Goal: Task Accomplishment & Management: Use online tool/utility

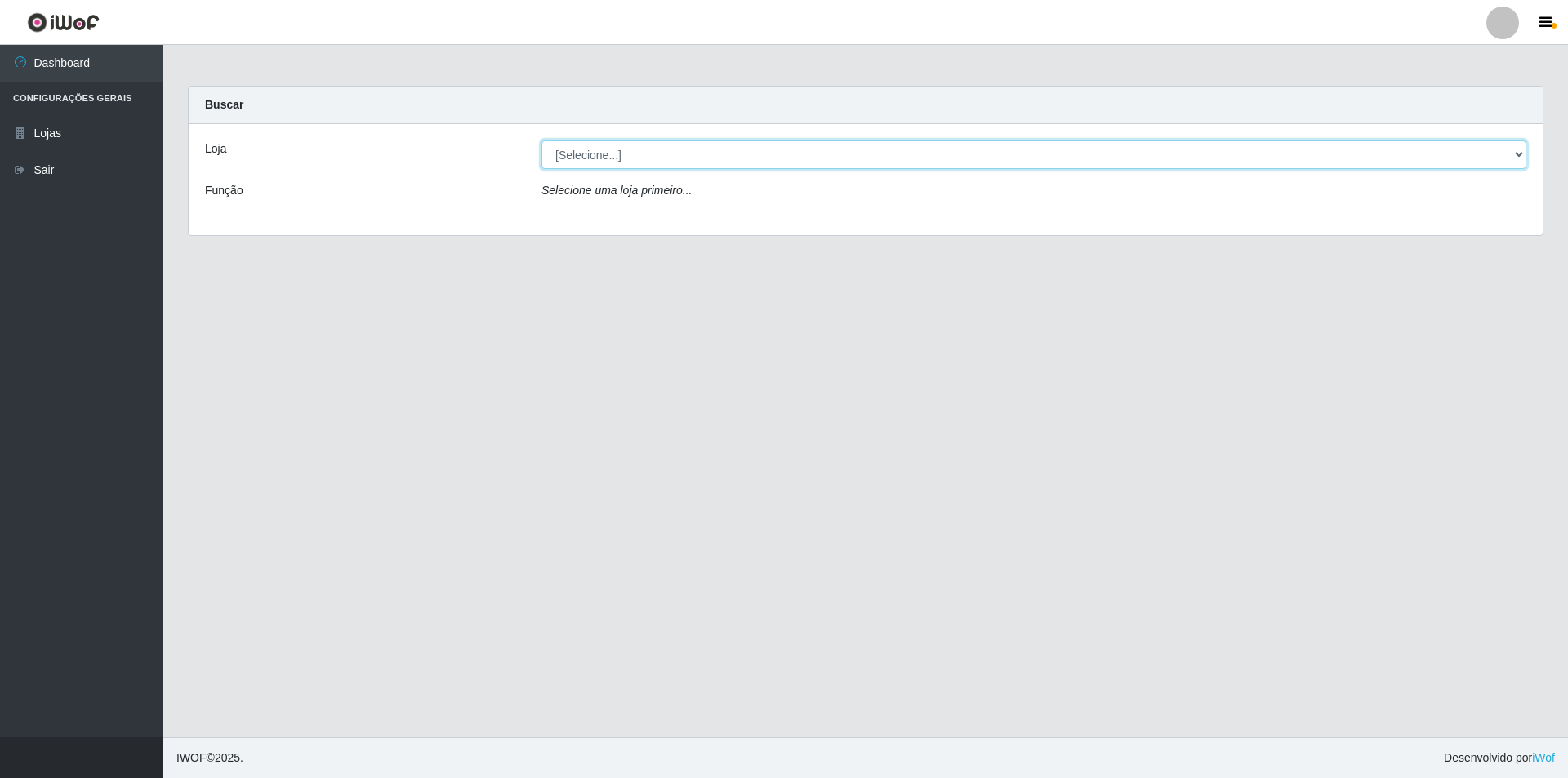
click at [614, 164] on select "[Selecione...] Atacado Vem - [STREET_ADDRESS]" at bounding box center [1033, 154] width 985 height 28
select select "449"
click at [541, 140] on select "[Selecione...] Atacado Vem - [STREET_ADDRESS]" at bounding box center [1033, 154] width 985 height 28
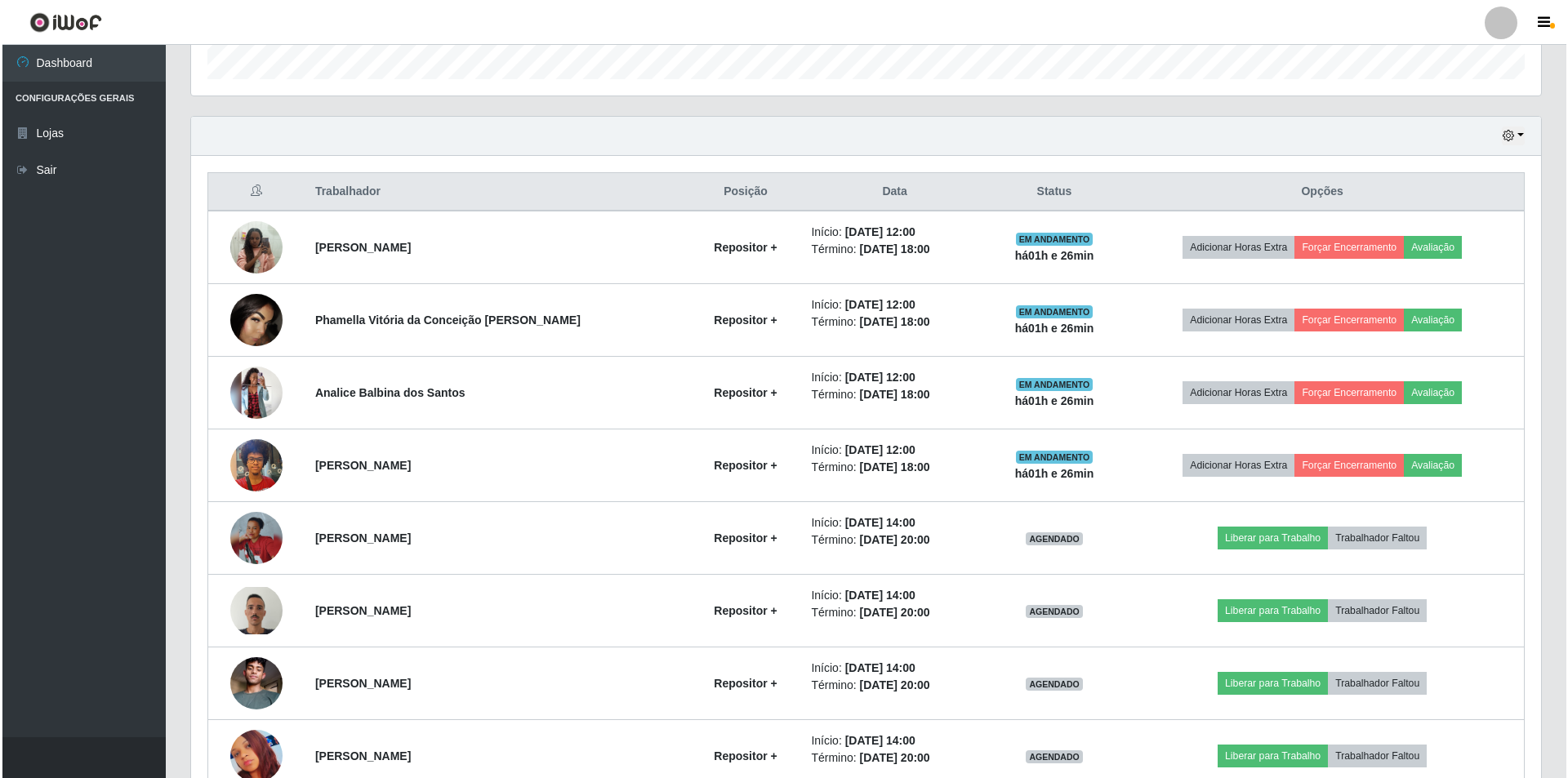
scroll to position [490, 0]
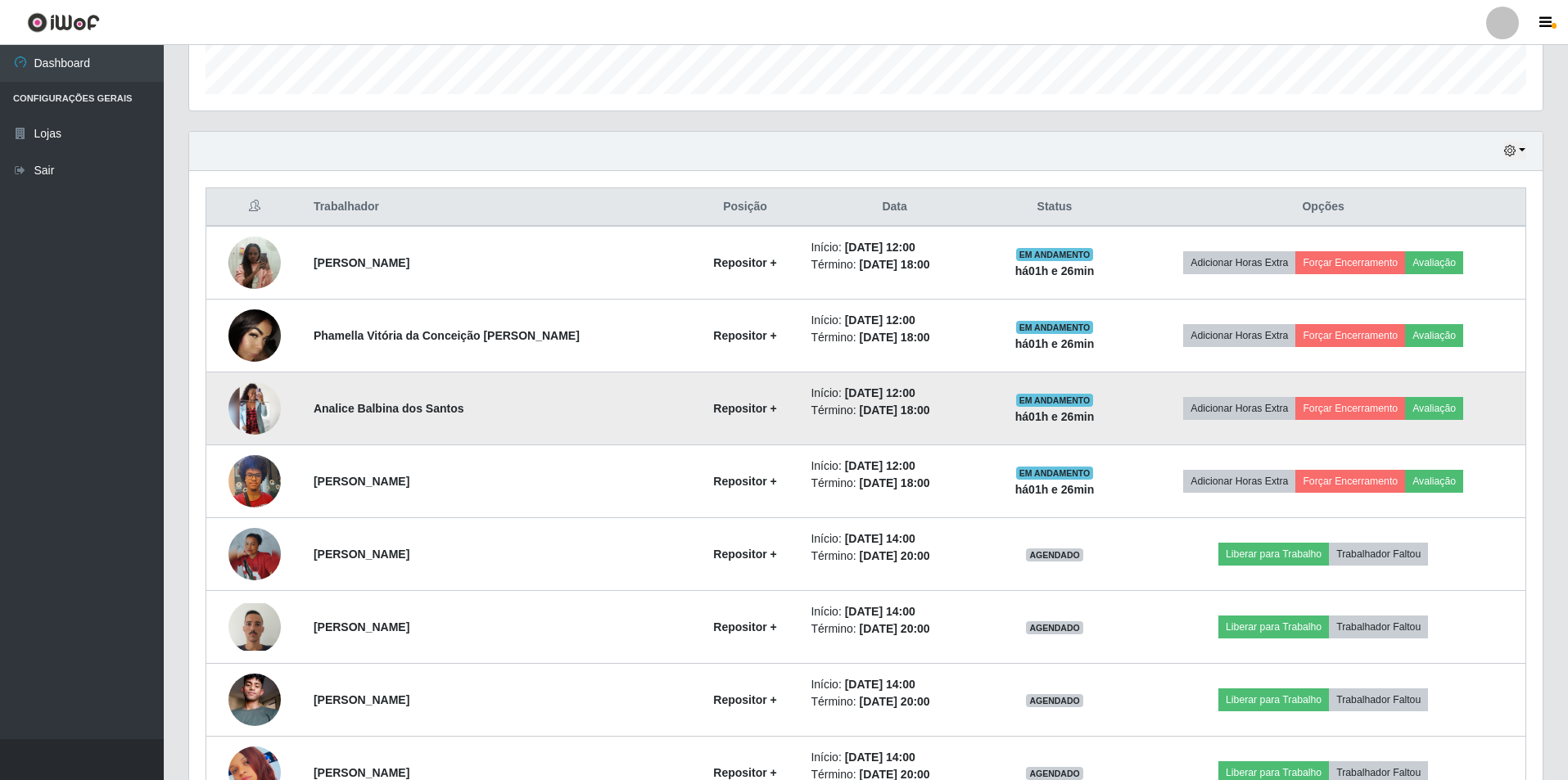
click at [240, 400] on img at bounding box center [255, 408] width 53 height 53
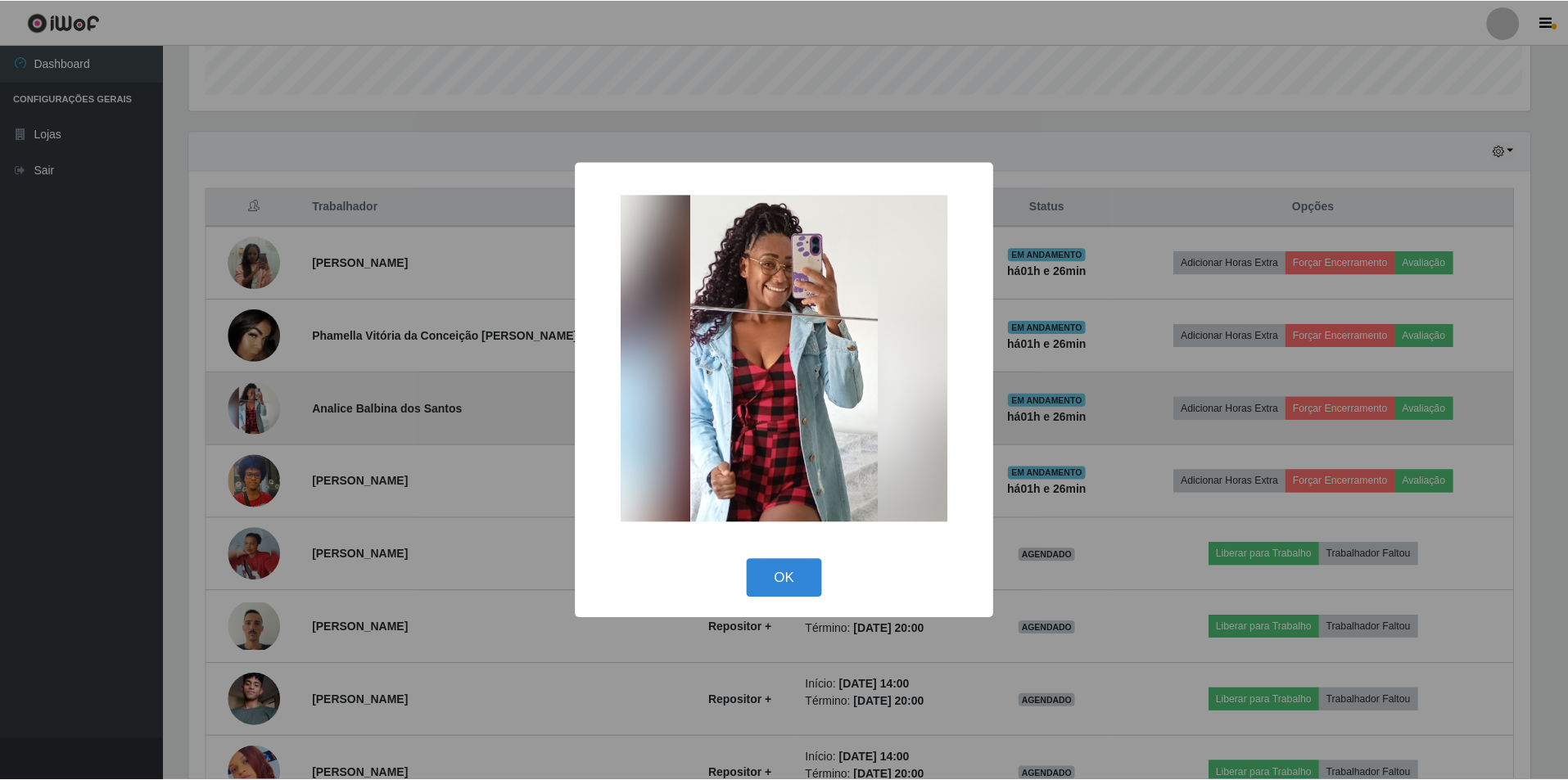
scroll to position [340, 1345]
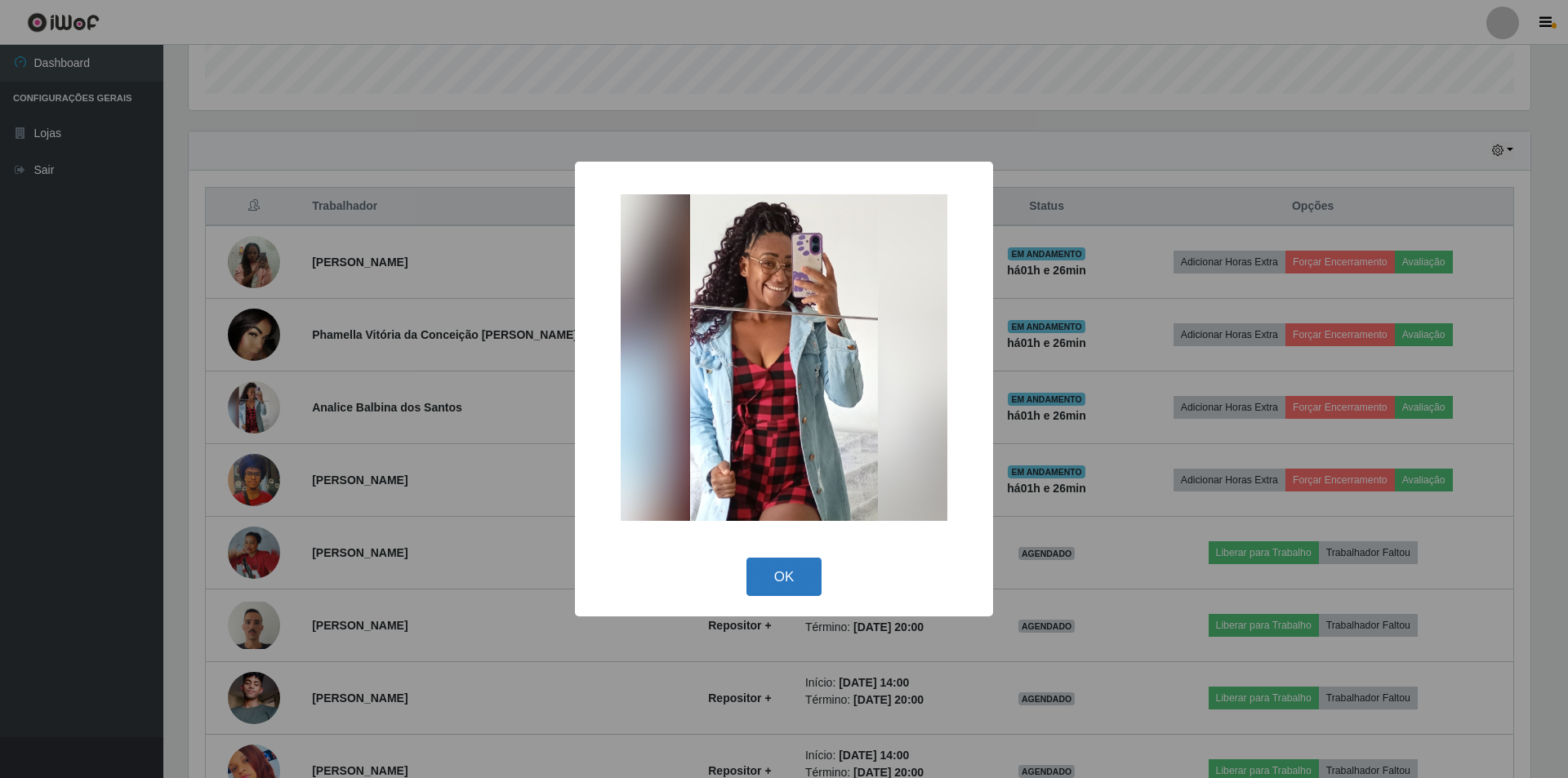
click at [768, 570] on button "OK" at bounding box center [784, 577] width 76 height 39
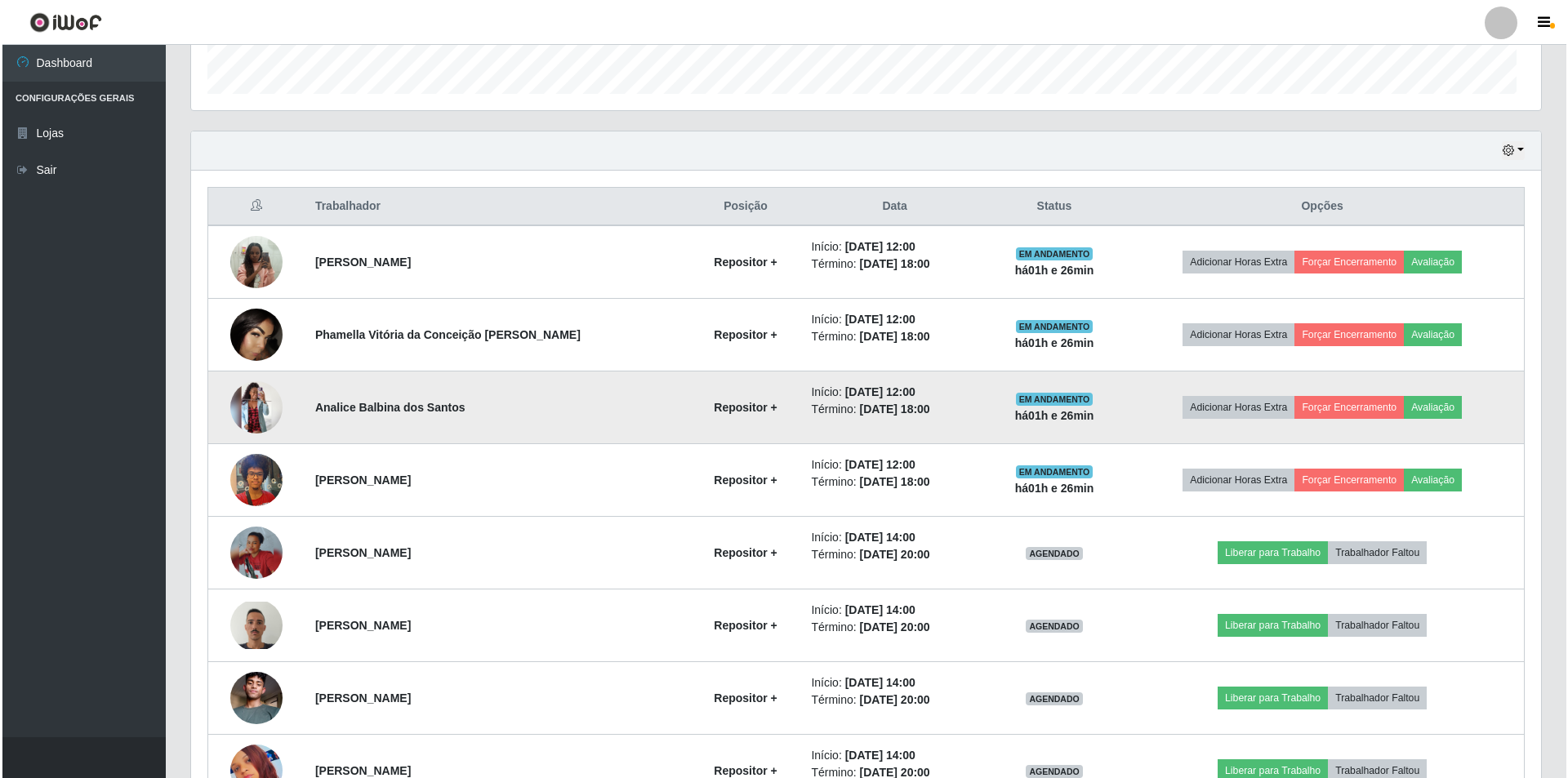
scroll to position [339, 1351]
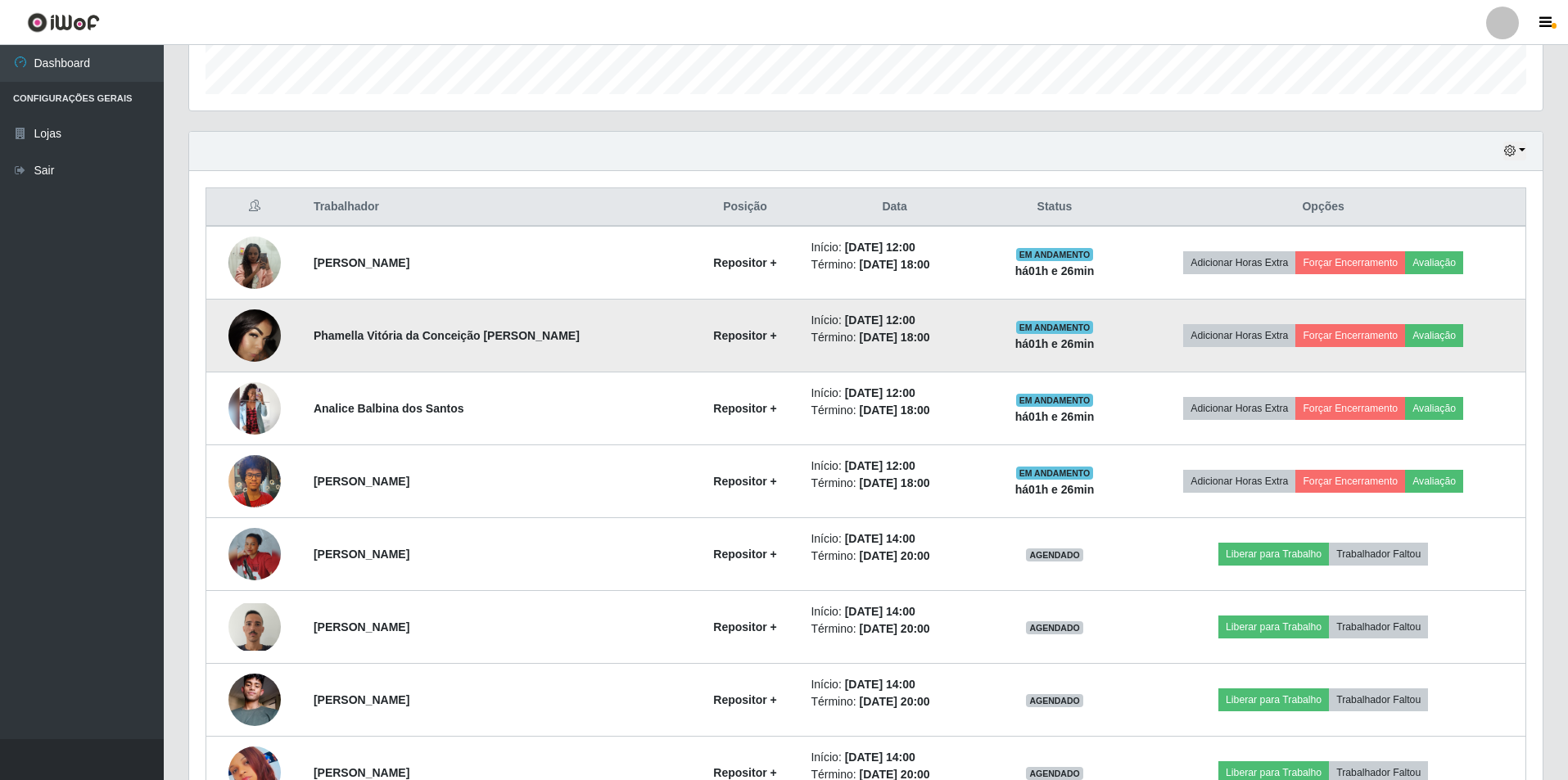
click at [240, 334] on img at bounding box center [255, 336] width 53 height 53
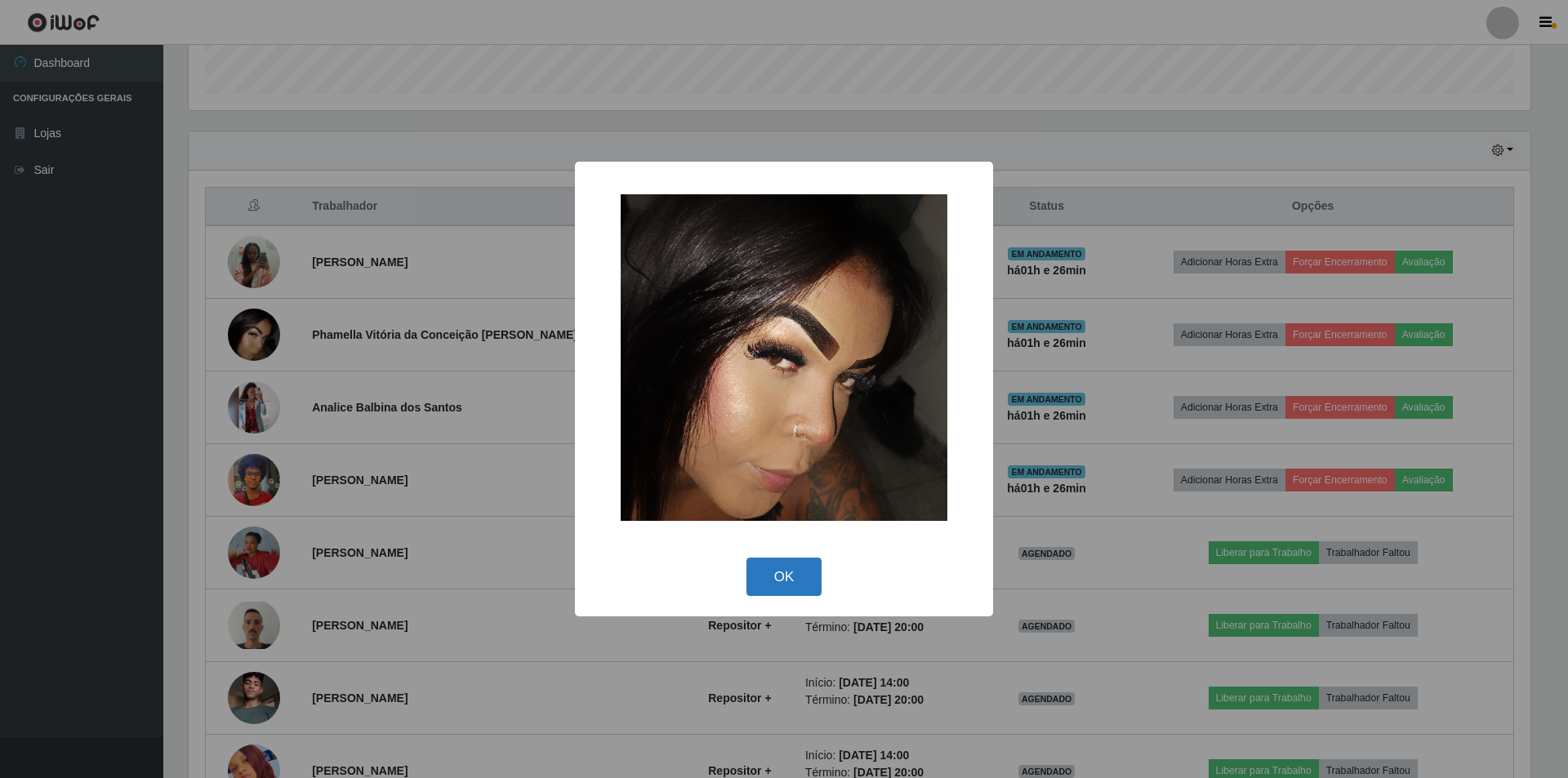
click at [800, 580] on button "OK" at bounding box center [784, 577] width 76 height 39
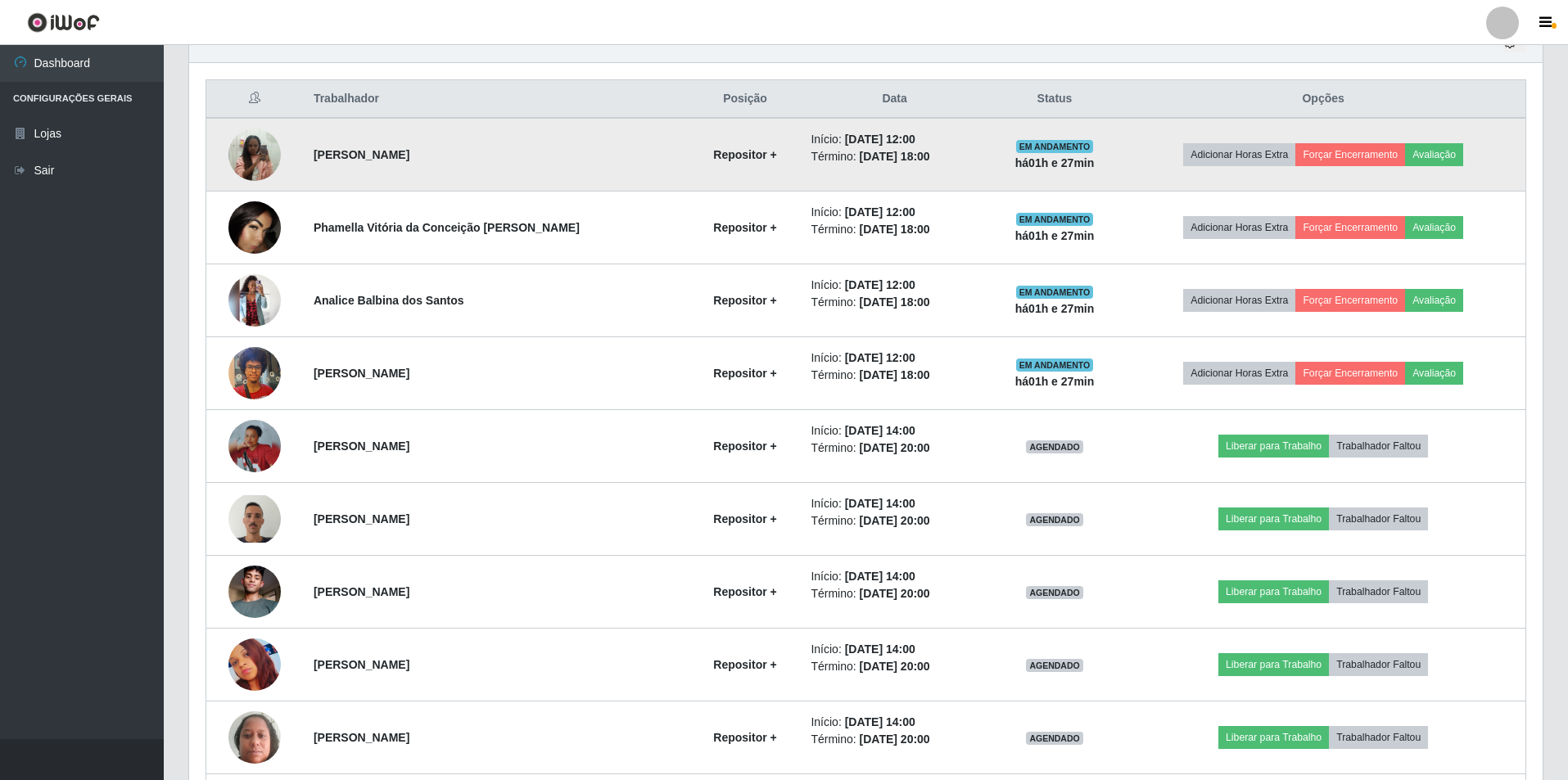
scroll to position [580, 0]
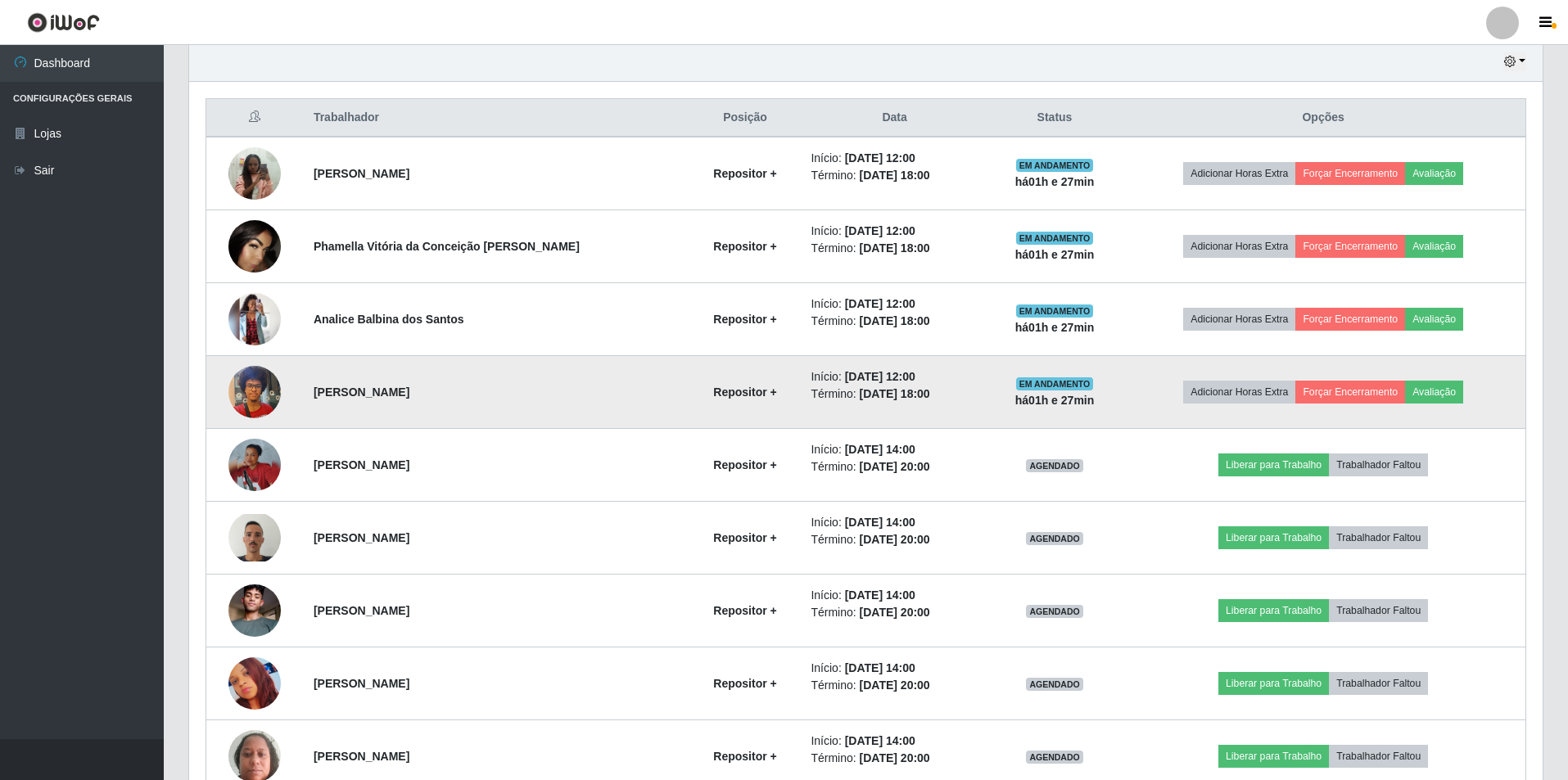
click at [248, 385] on img at bounding box center [255, 391] width 53 height 70
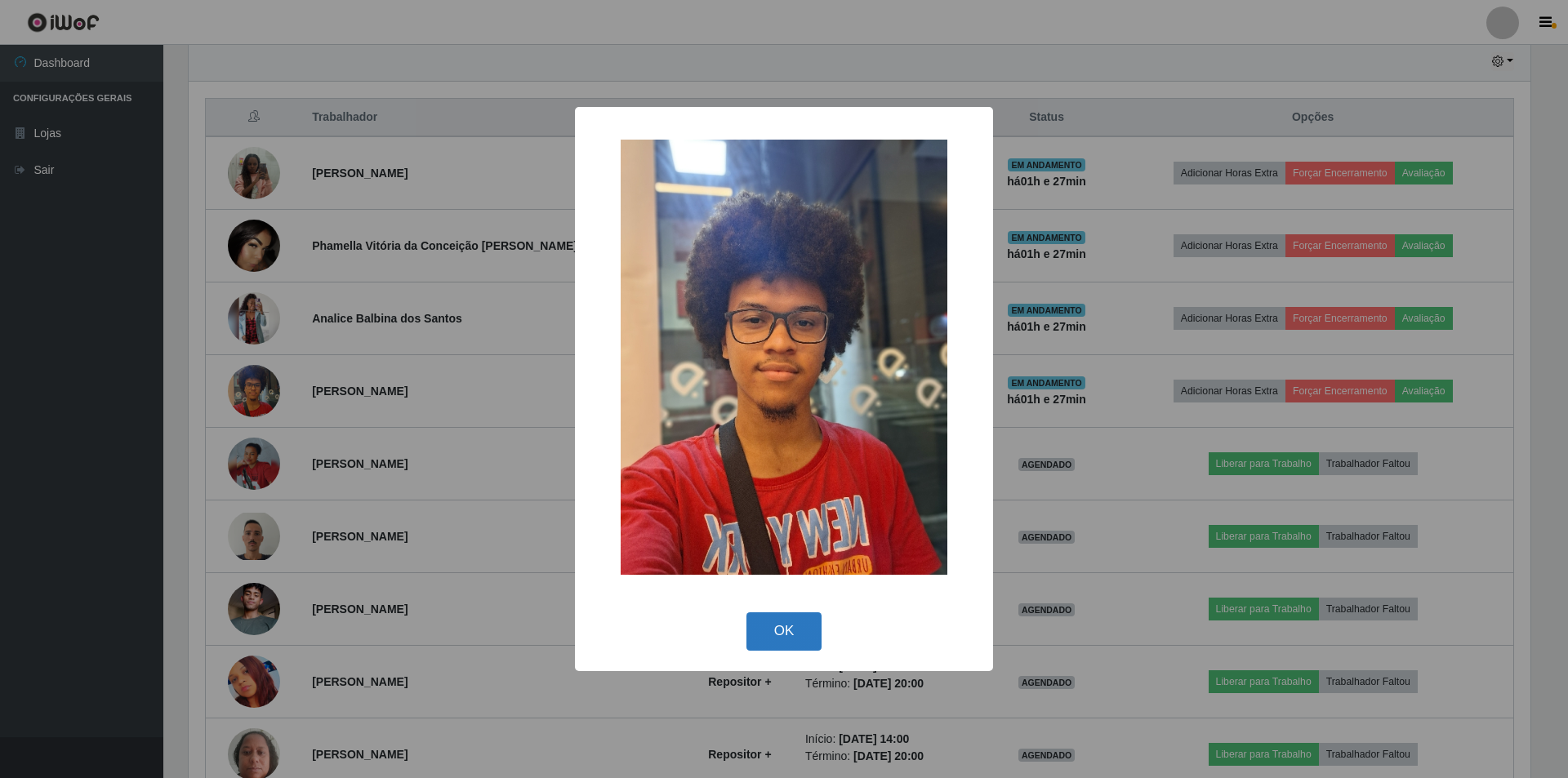
click at [792, 640] on button "OK" at bounding box center [784, 631] width 76 height 39
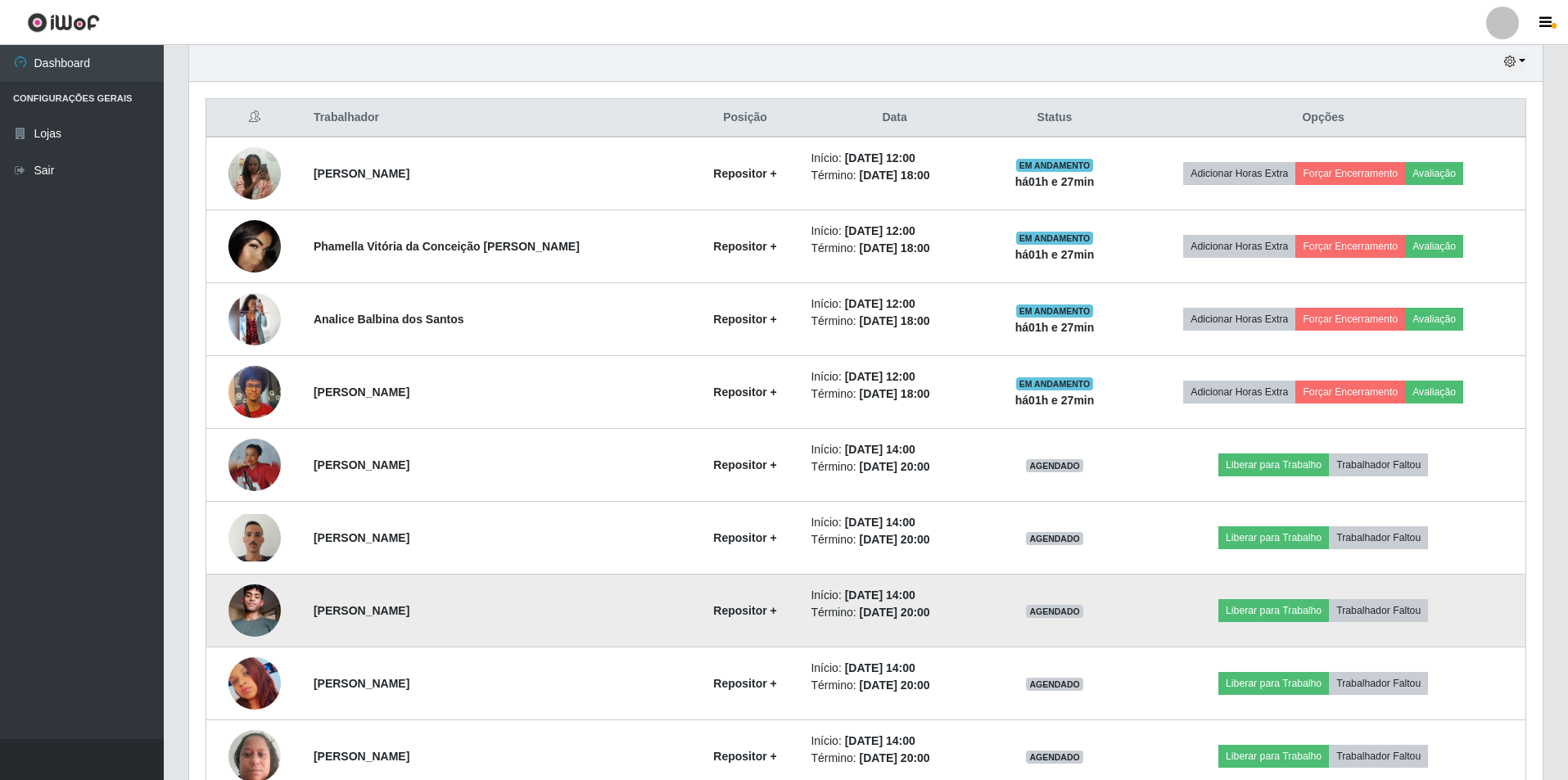
scroll to position [340, 1354]
